Goal: Check status

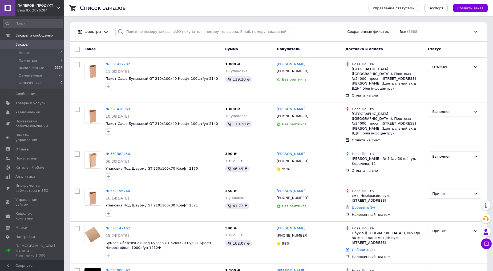
click at [31, 61] on span "Принятые" at bounding box center [28, 60] width 18 height 5
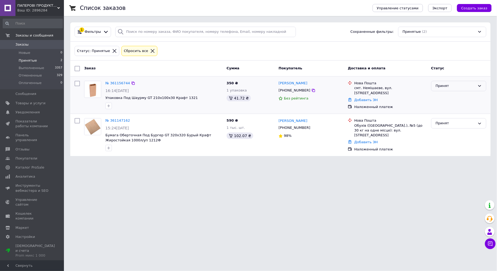
click at [463, 84] on div "Принят" at bounding box center [456, 86] width 40 height 6
click at [451, 97] on li "Выполнен" at bounding box center [458, 97] width 55 height 10
